Goal: Information Seeking & Learning: Find specific fact

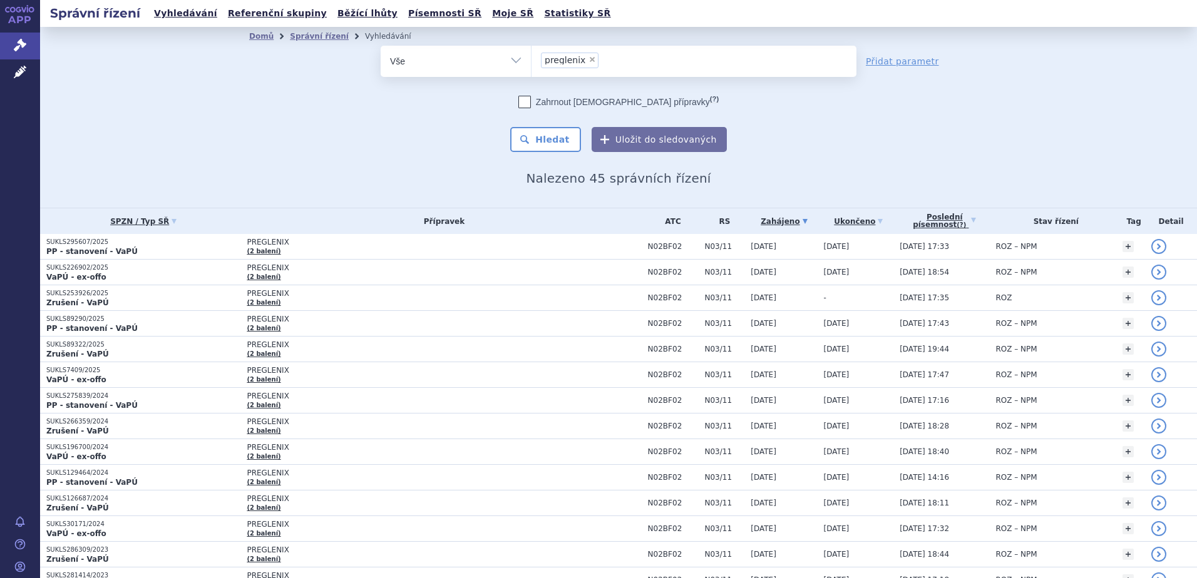
click at [588, 59] on span "×" at bounding box center [592, 60] width 8 height 8
click at [531, 59] on select "preglenix" at bounding box center [531, 60] width 1 height 31
select select
type input "0150774"
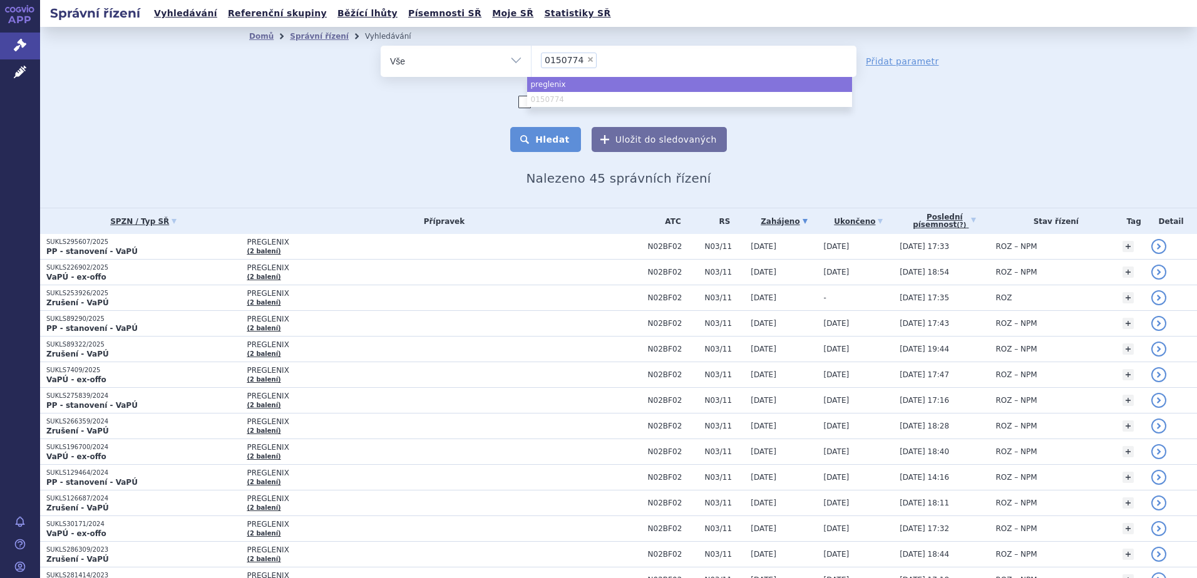
select select "preglenix"
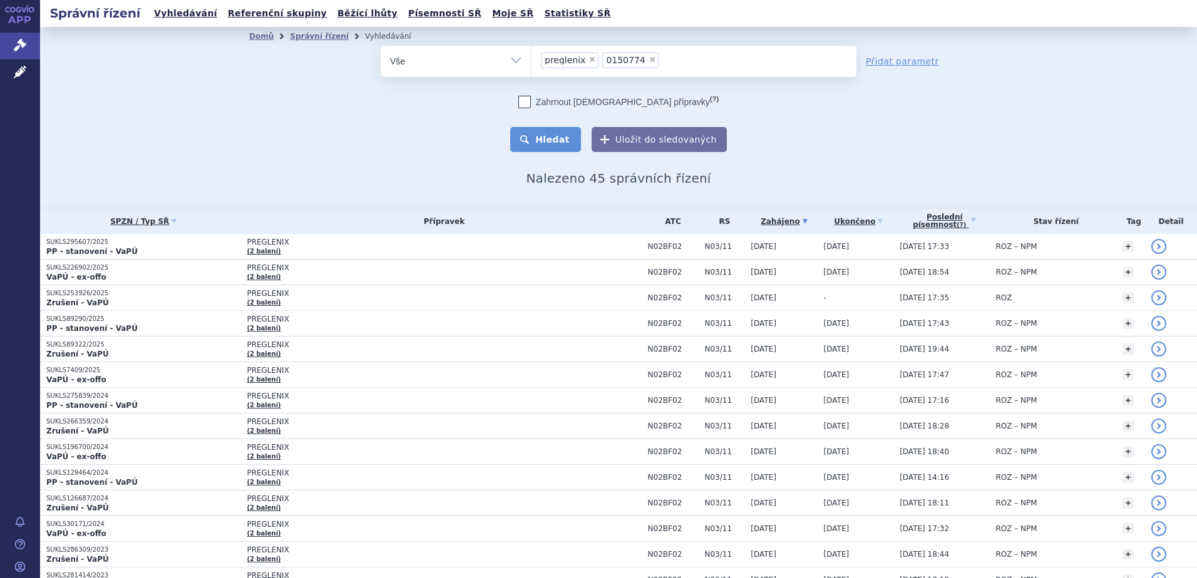
click at [552, 145] on button "Hledat" at bounding box center [545, 139] width 71 height 25
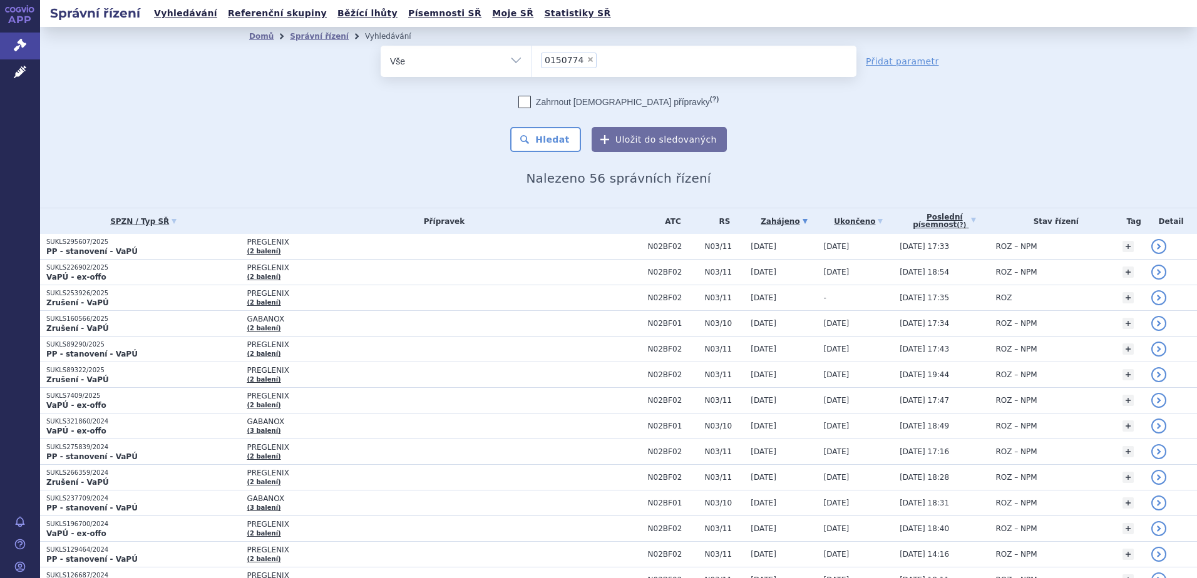
select select "0150774"
click at [553, 138] on button "Hledat" at bounding box center [545, 139] width 71 height 25
